Goal: Task Accomplishment & Management: Use online tool/utility

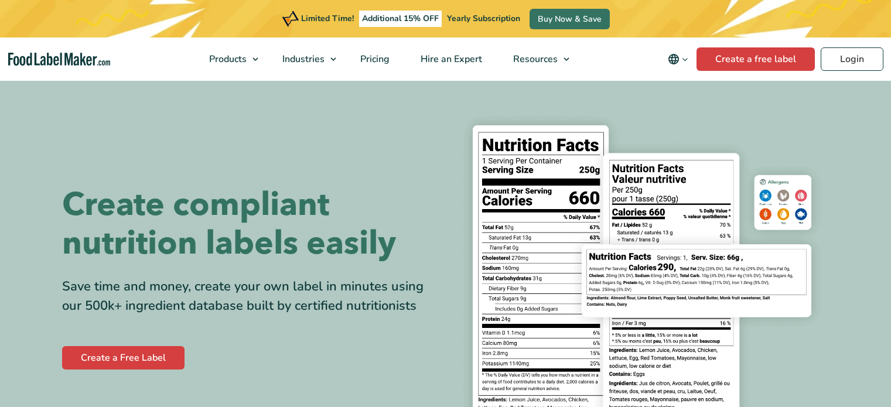
click at [719, 30] on div "Limited Time! Additional 15% OFF Yearly Subscription Buy Now & Save" at bounding box center [445, 18] width 891 height 37
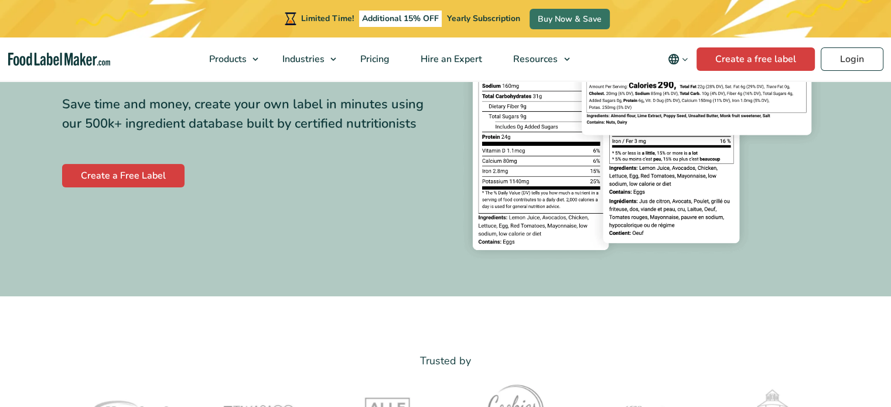
scroll to position [183, 0]
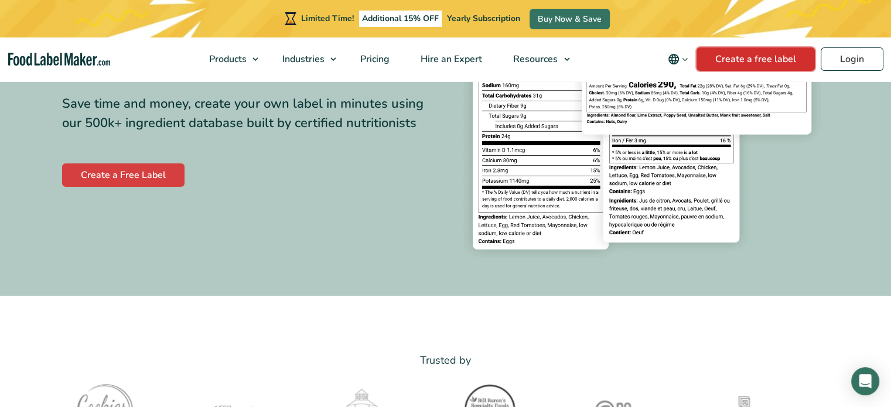
click at [725, 69] on link "Create a free label" at bounding box center [756, 58] width 118 height 23
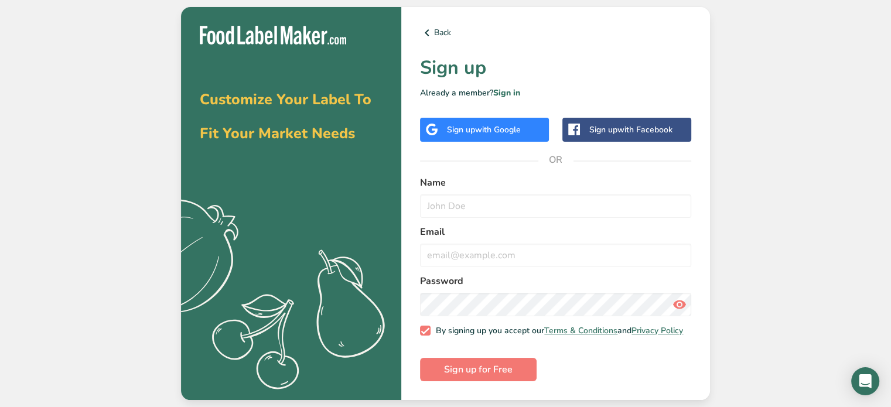
click at [602, 134] on div "Sign up with Facebook" at bounding box center [626, 130] width 129 height 24
click at [600, 125] on div "Sign up with Facebook" at bounding box center [630, 130] width 83 height 12
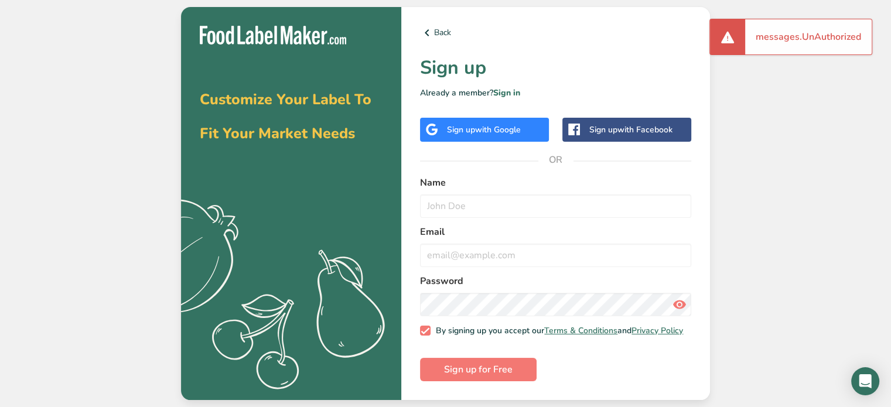
click at [499, 133] on div "Sign up with Google" at bounding box center [484, 130] width 129 height 24
click at [493, 124] on span "with Google" at bounding box center [498, 129] width 46 height 11
click at [496, 131] on span "with Google" at bounding box center [498, 129] width 46 height 11
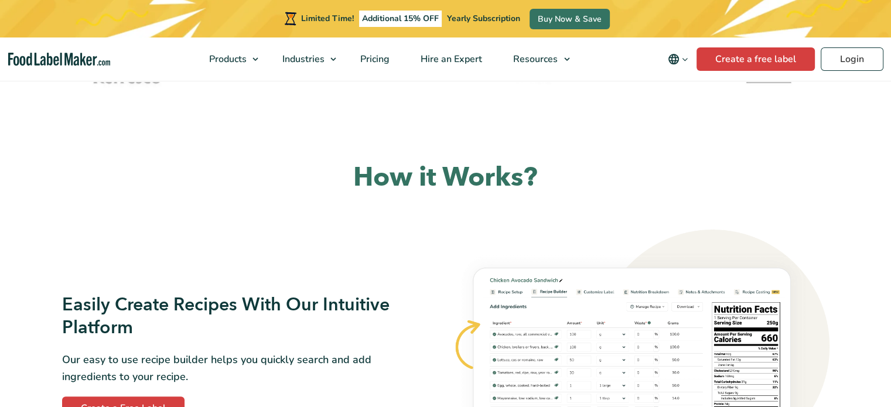
scroll to position [523, 0]
